Goal: Information Seeking & Learning: Learn about a topic

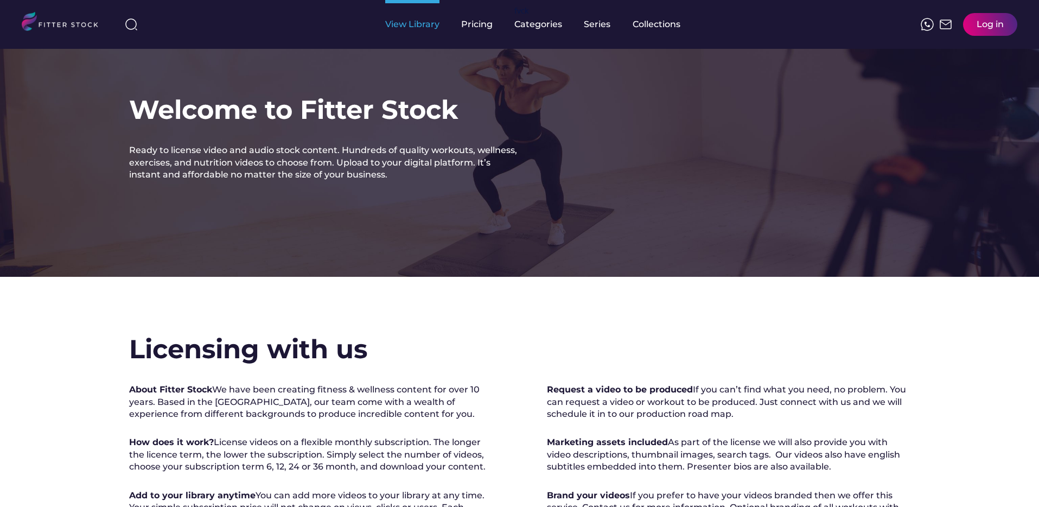
click at [422, 26] on div "View Library" at bounding box center [412, 24] width 54 height 12
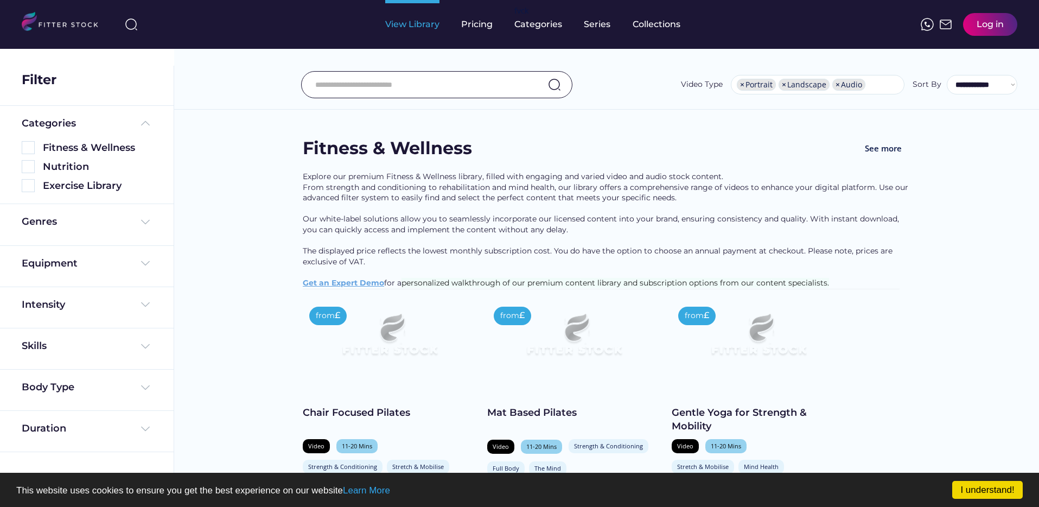
select select "**********"
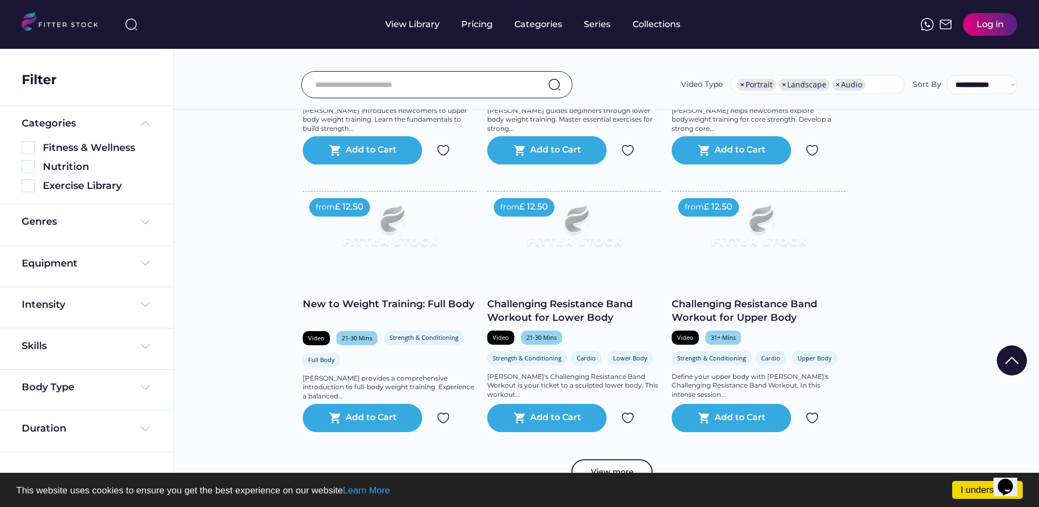
scroll to position [2008, 0]
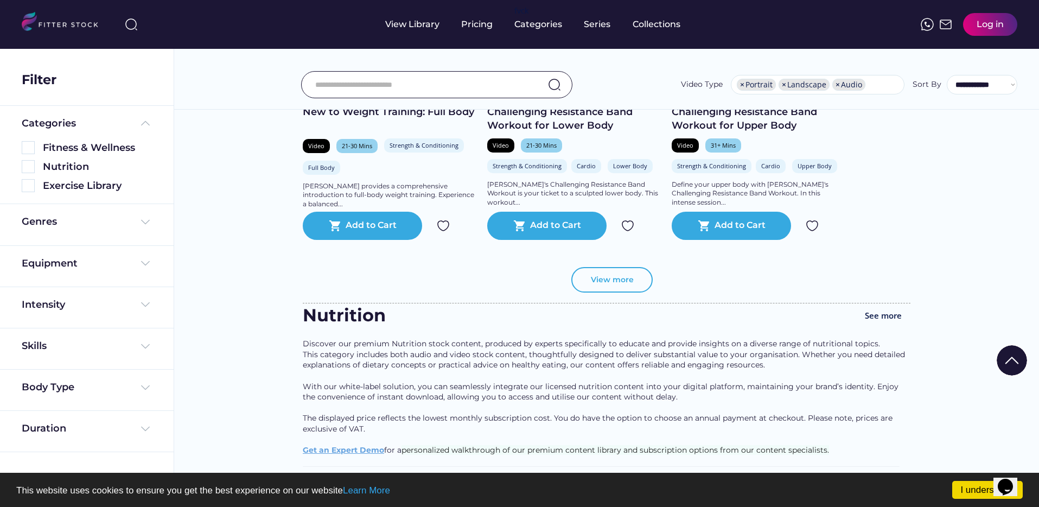
click at [603, 293] on button "View more" at bounding box center [611, 280] width 81 height 26
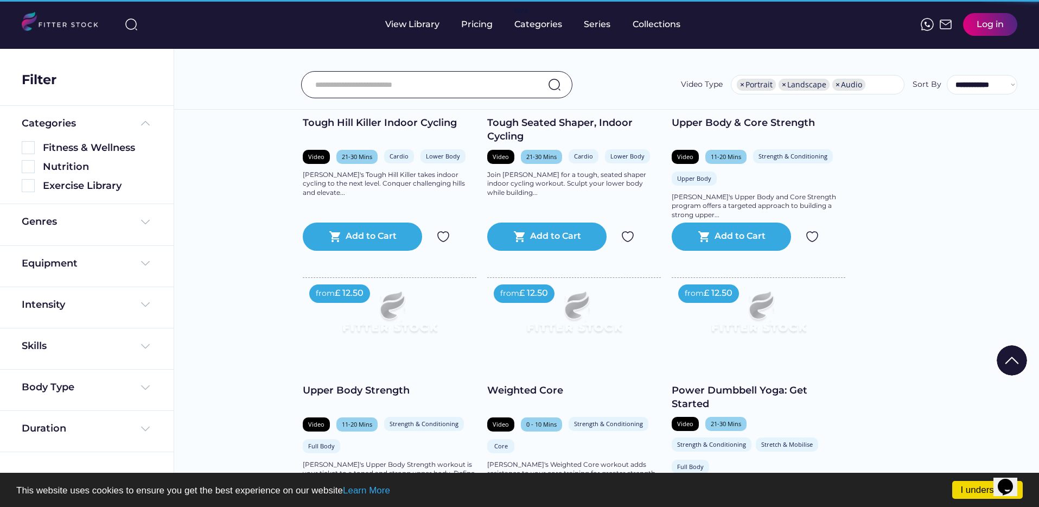
scroll to position [3048, 0]
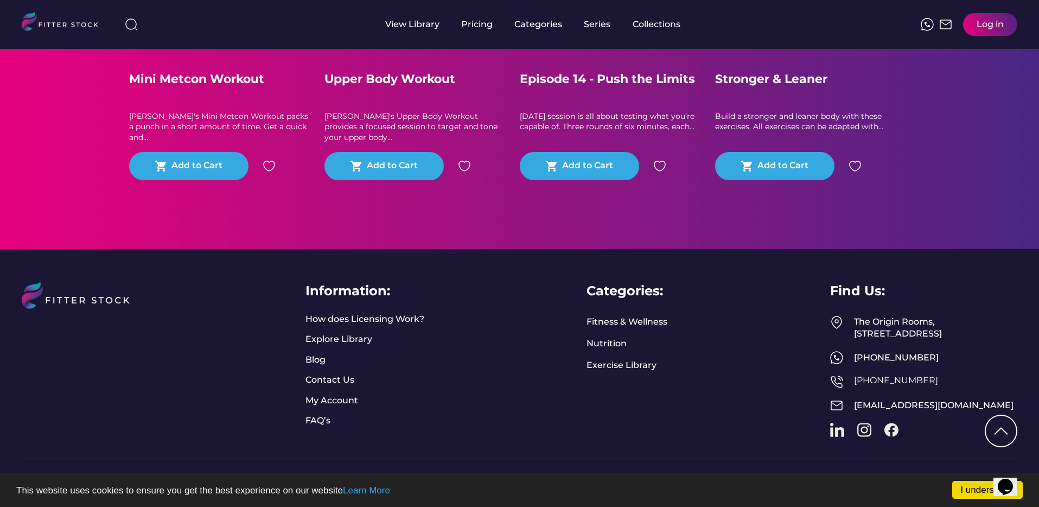
scroll to position [610, 0]
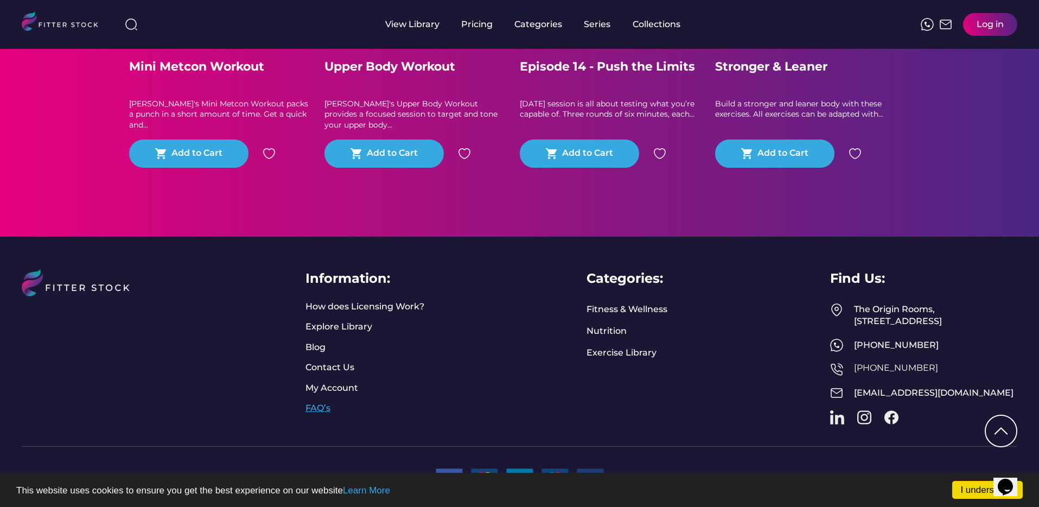
click at [318, 402] on link "FAQ’s" at bounding box center [318, 408] width 27 height 12
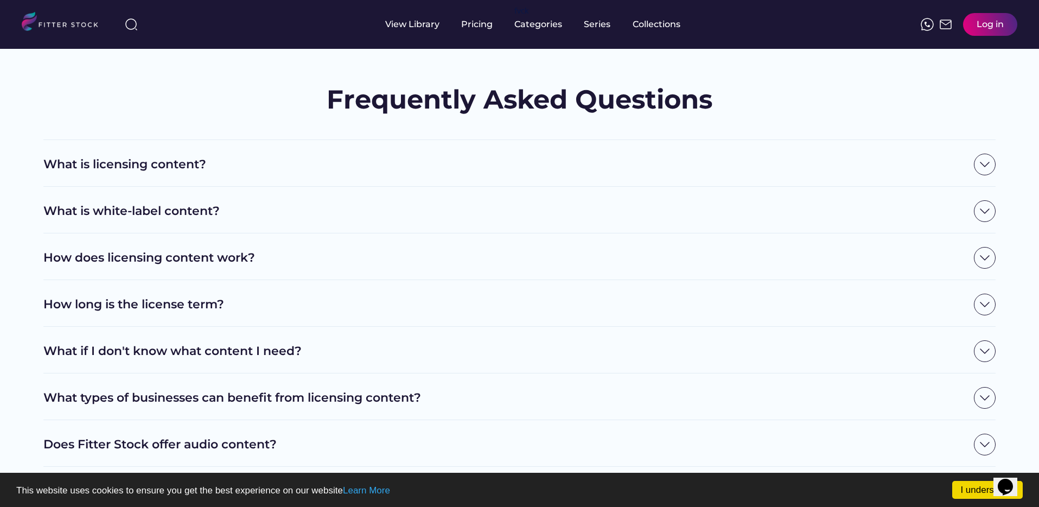
click at [299, 265] on h2 "How does licensing content work?" at bounding box center [505, 257] width 925 height 17
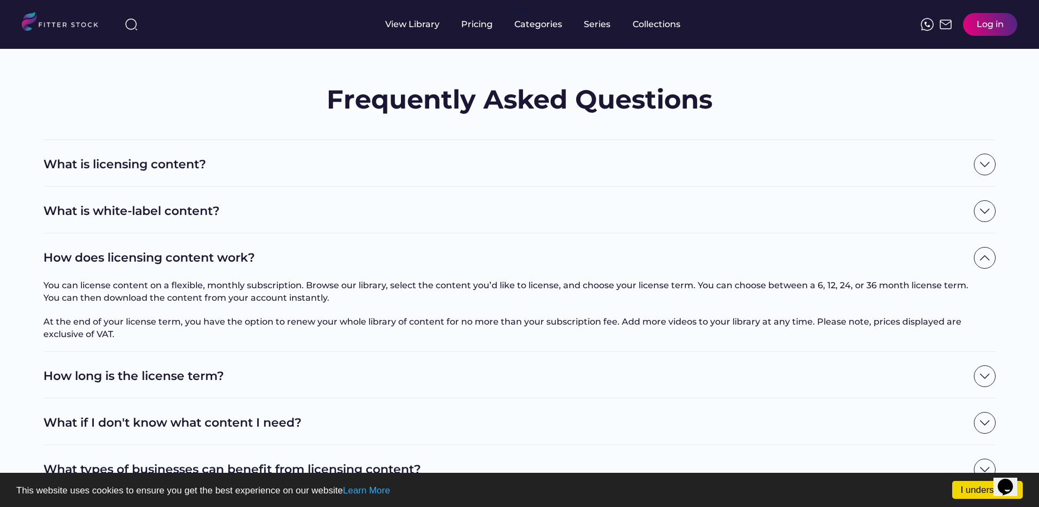
click at [306, 206] on h2 "What is white-label content?" at bounding box center [505, 211] width 925 height 17
